Goal: Obtain resource: Obtain resource

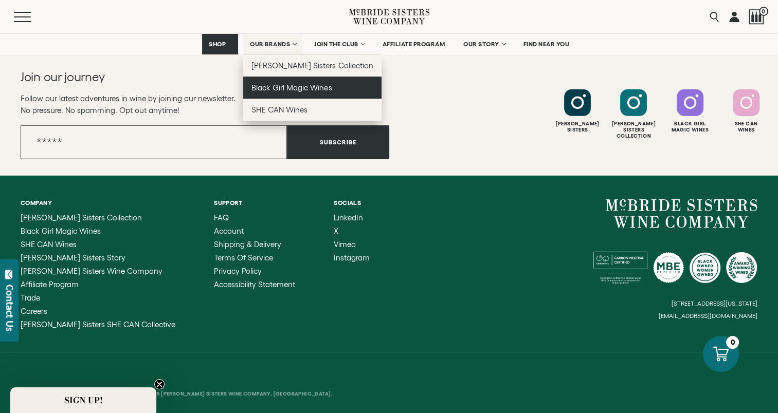
click at [279, 86] on span "Black Girl Magic Wines" at bounding box center [291, 87] width 80 height 9
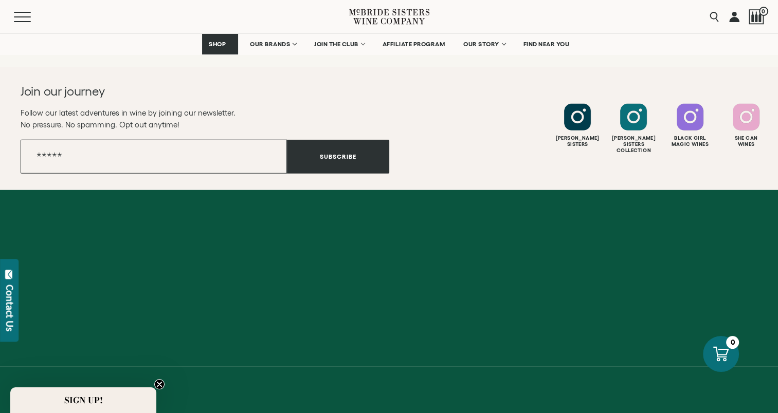
scroll to position [2892, 0]
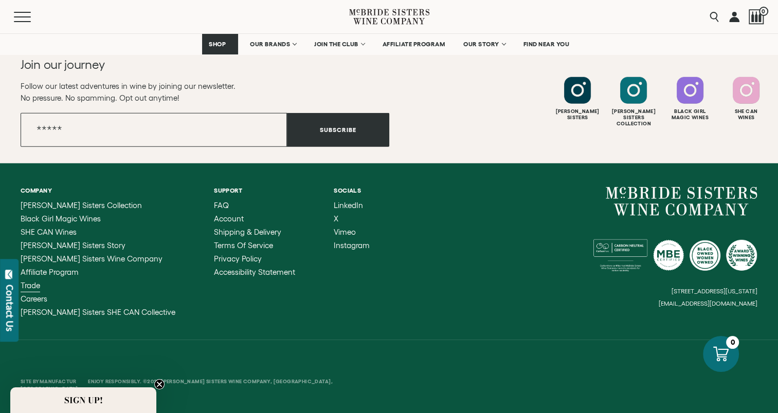
click at [29, 285] on span "Trade" at bounding box center [31, 285] width 20 height 9
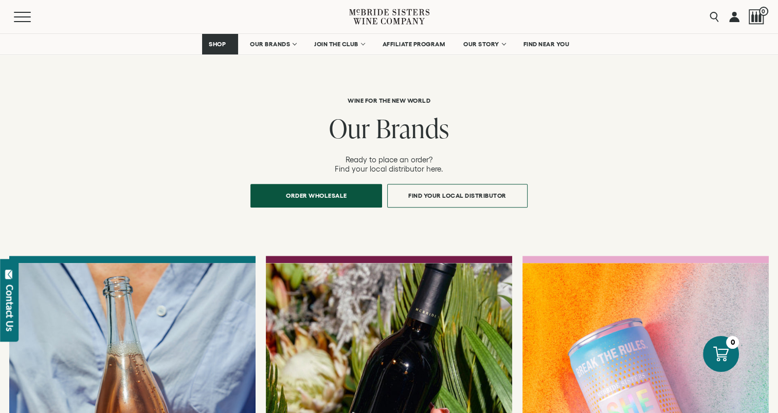
scroll to position [874, 0]
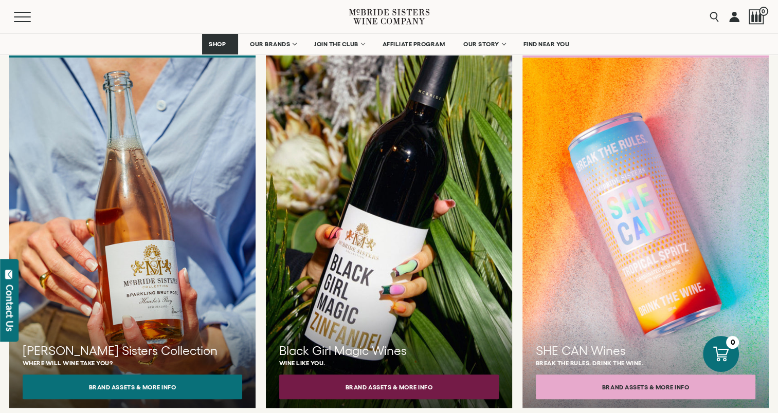
click at [354, 283] on div at bounding box center [389, 233] width 271 height 386
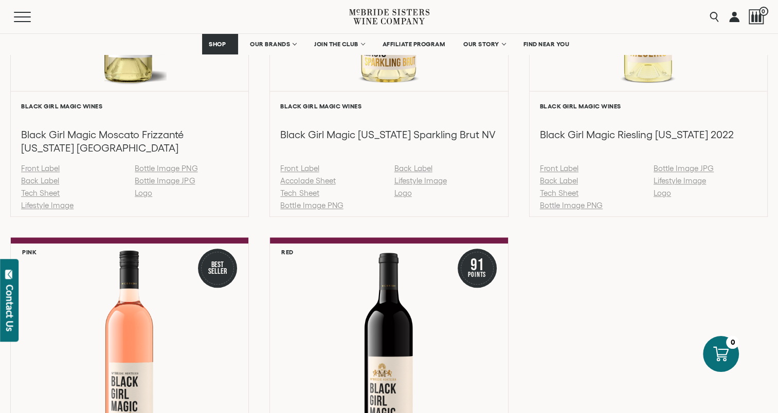
scroll to position [823, 0]
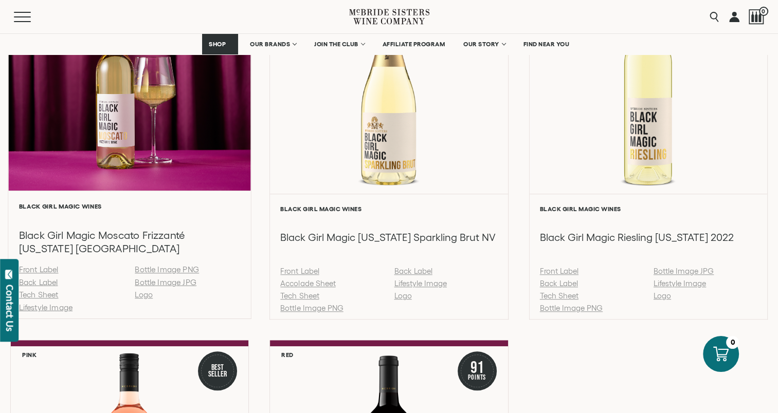
click at [58, 295] on link "Tech Sheet" at bounding box center [39, 295] width 40 height 9
